Goal: Find contact information: Find contact information

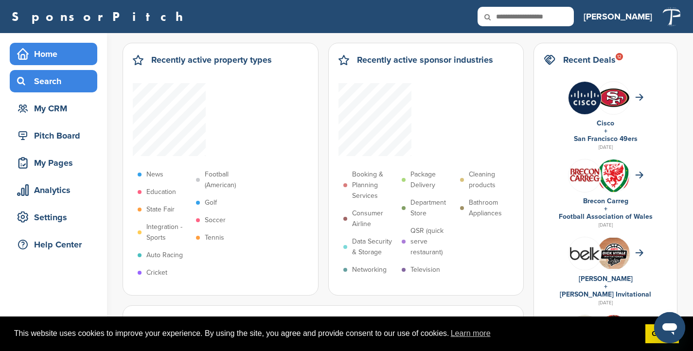
click at [58, 81] on div "Search" at bounding box center [56, 81] width 83 height 18
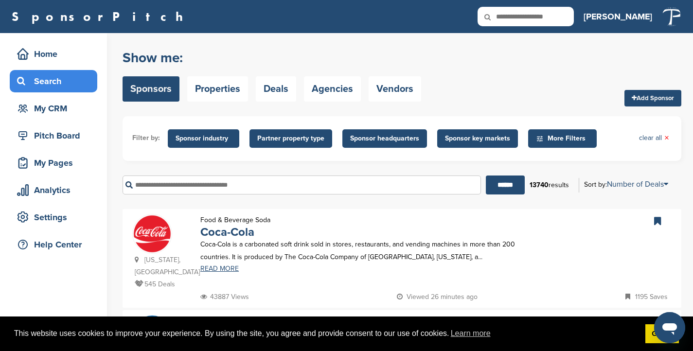
click at [559, 23] on input "text" at bounding box center [526, 16] width 96 height 19
type input "*****"
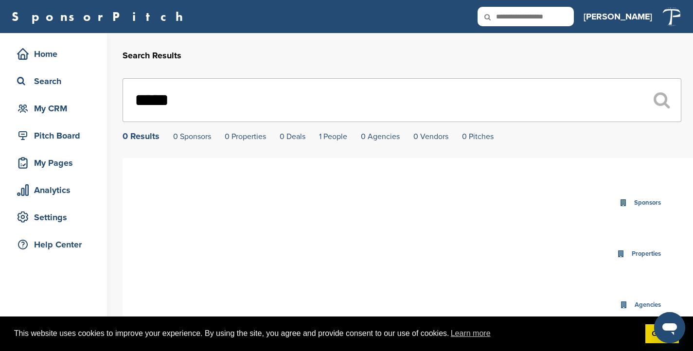
click at [271, 109] on input "*****" at bounding box center [402, 100] width 559 height 44
paste input "*******"
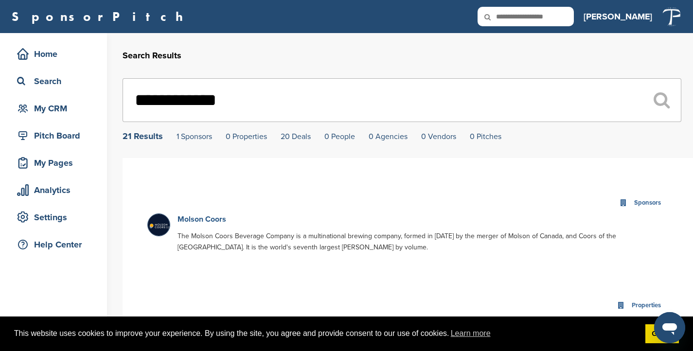
type input "**********"
click at [202, 224] on link "Molson Coors" at bounding box center [202, 220] width 49 height 10
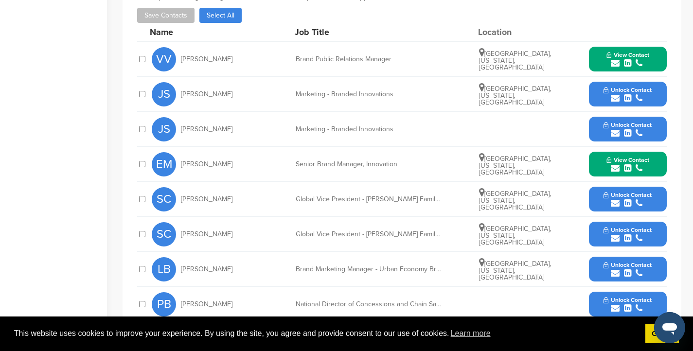
scroll to position [330, 0]
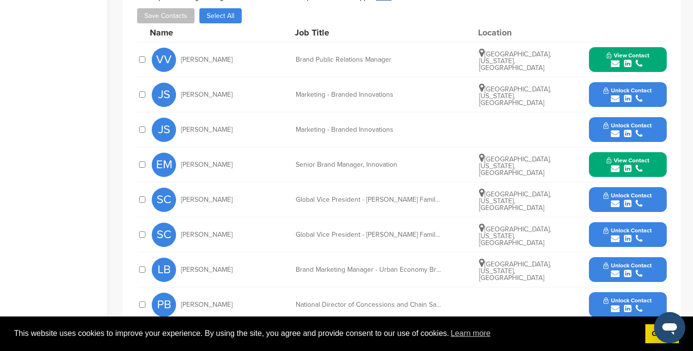
click at [602, 83] on button "Unlock Contact" at bounding box center [628, 94] width 72 height 29
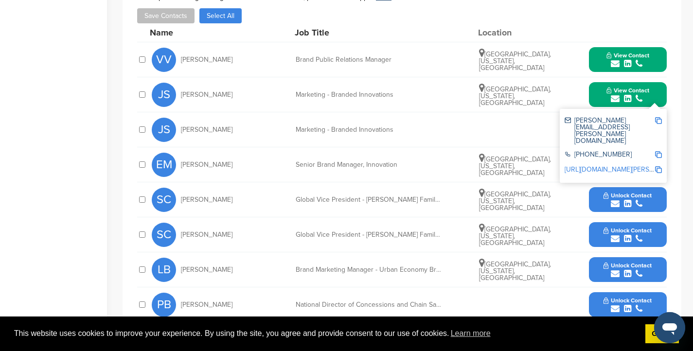
click at [659, 117] on img at bounding box center [658, 120] width 7 height 7
click at [330, 162] on div "Senior Brand Manager, Innovation" at bounding box center [369, 165] width 146 height 7
drag, startPoint x: 181, startPoint y: 121, endPoint x: 396, endPoint y: 124, distance: 215.0
click at [396, 124] on div "JS Justine Stauffer Marketing - Branded Innovations Unlock Contact" at bounding box center [409, 129] width 515 height 35
copy div "Justine Stauffer Marketing - Branded Innovations"
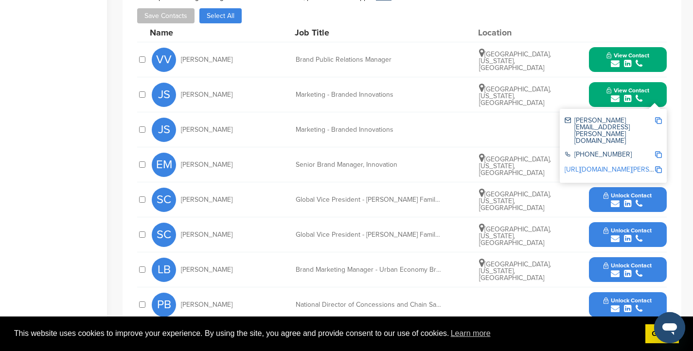
click at [418, 217] on div "SC Sofia Colucci Global Vice President - Miller Family of Brands & Economy Port…" at bounding box center [409, 234] width 515 height 35
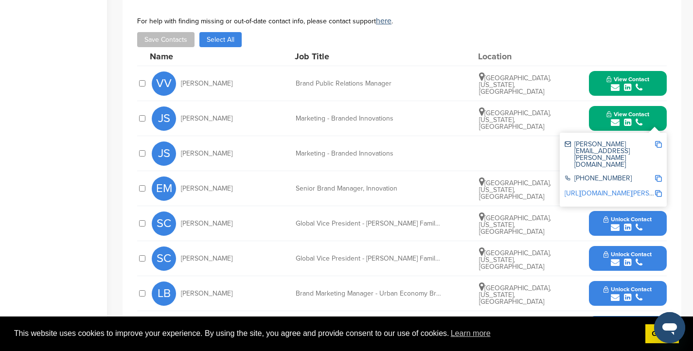
scroll to position [303, 0]
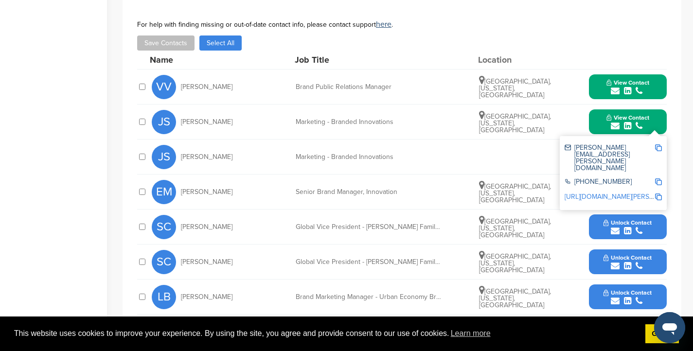
click at [628, 79] on span "View Contact" at bounding box center [628, 82] width 43 height 7
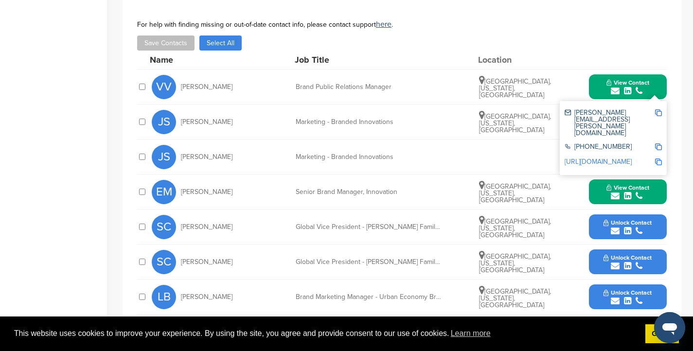
click at [657, 109] on img at bounding box center [658, 112] width 7 height 7
click at [610, 184] on span "View Contact" at bounding box center [628, 187] width 43 height 7
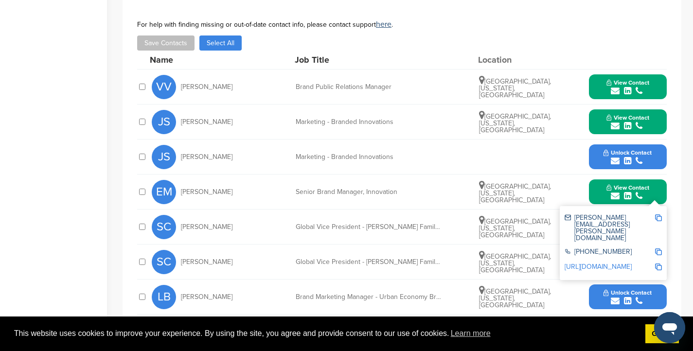
click at [658, 215] on img at bounding box center [658, 218] width 7 height 7
click at [489, 161] on div "JS Justine Stauffer Marketing - Branded Innovations Unlock Contact" at bounding box center [409, 157] width 515 height 35
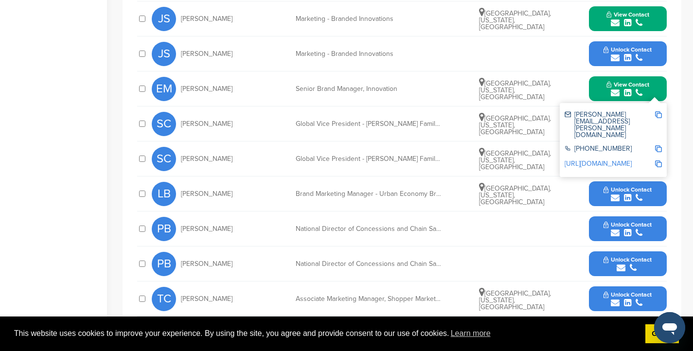
scroll to position [410, 0]
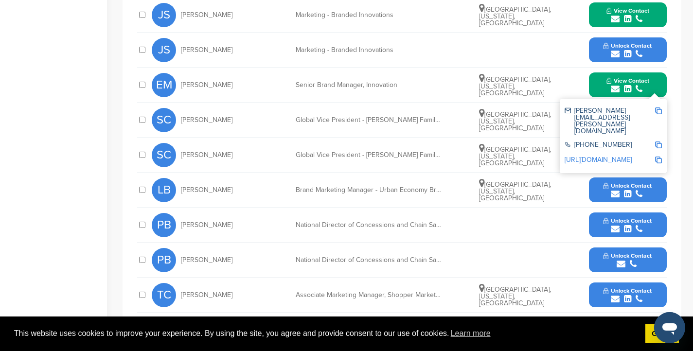
click at [521, 126] on div "SC Sofia Colucci Global Vice President - Miller Family of Brands & Economy Port…" at bounding box center [409, 120] width 515 height 35
click at [549, 156] on div "Chicago, Illinois, United States" at bounding box center [515, 155] width 73 height 23
click at [499, 117] on span "Chicago, Illinois, United States" at bounding box center [515, 121] width 72 height 22
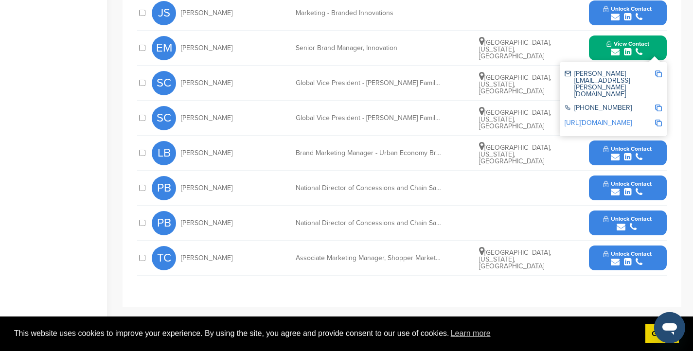
scroll to position [448, 0]
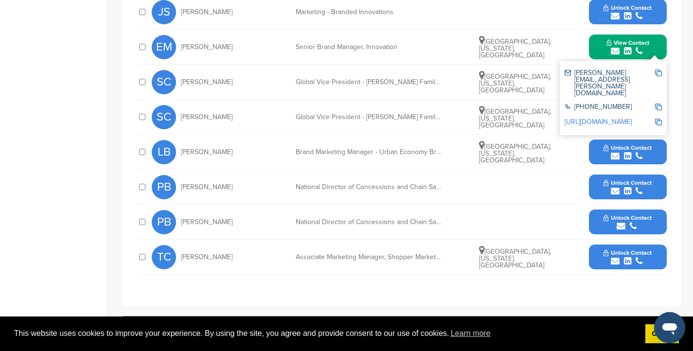
click at [634, 144] on span "Unlock Contact" at bounding box center [628, 147] width 48 height 7
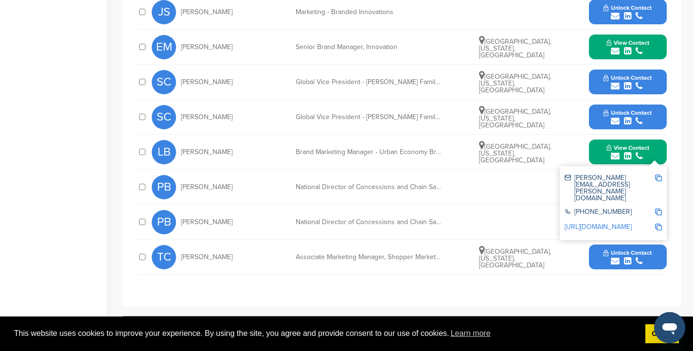
click at [660, 175] on img at bounding box center [658, 178] width 7 height 7
click at [628, 82] on icon "submit" at bounding box center [627, 86] width 7 height 9
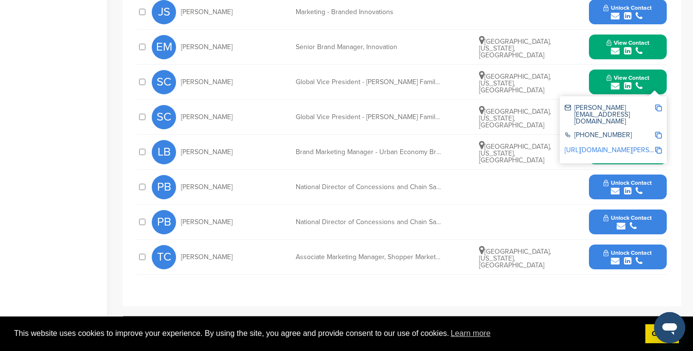
click at [658, 105] on img at bounding box center [658, 108] width 7 height 7
click at [610, 180] on span "Unlock Contact" at bounding box center [628, 183] width 48 height 7
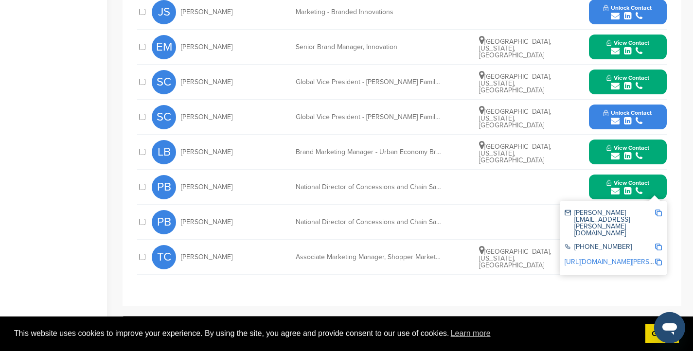
click at [661, 210] on img at bounding box center [658, 213] width 7 height 7
click at [502, 222] on div "PB Phil Blavat National Director of Concessions and Chain Sales Unlock Contact" at bounding box center [409, 222] width 515 height 35
click at [619, 257] on icon "submit" at bounding box center [615, 261] width 9 height 9
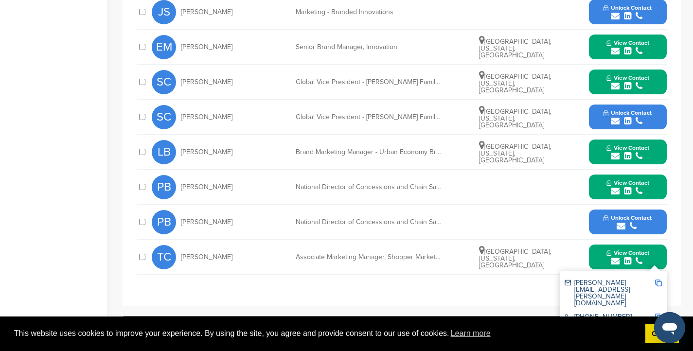
click at [657, 280] on img at bounding box center [658, 283] width 7 height 7
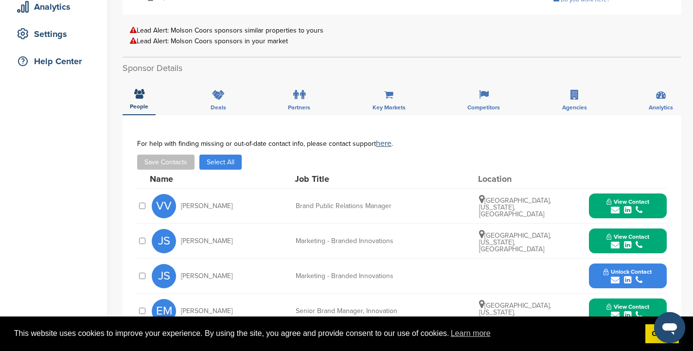
scroll to position [207, 0]
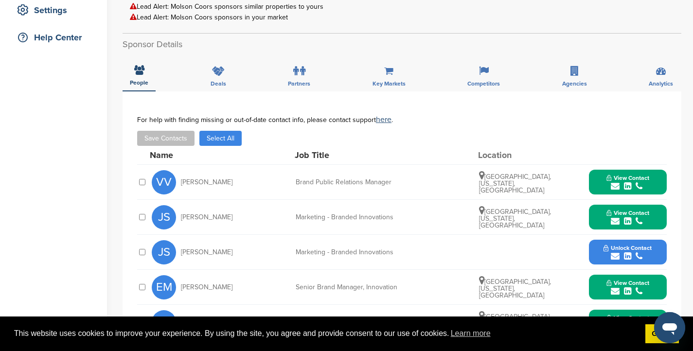
click at [615, 175] on span "View Contact" at bounding box center [628, 178] width 43 height 7
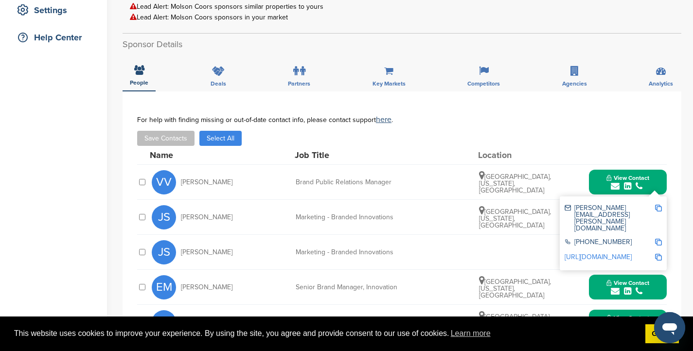
click at [555, 137] on div "Save Contacts Select All" at bounding box center [402, 138] width 530 height 15
